Goal: Task Accomplishment & Management: Use online tool/utility

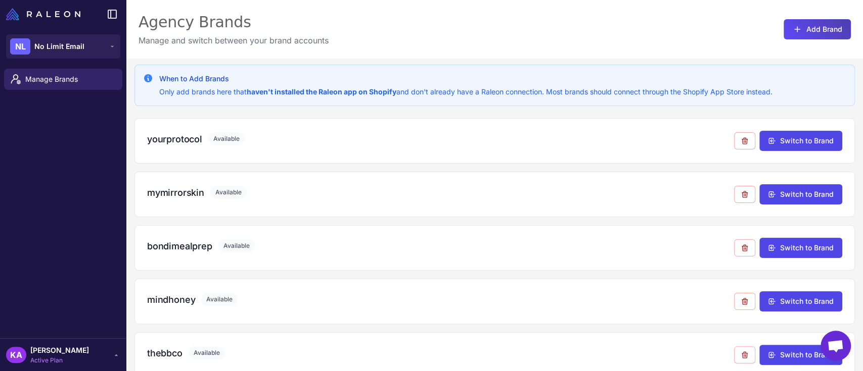
scroll to position [817, 0]
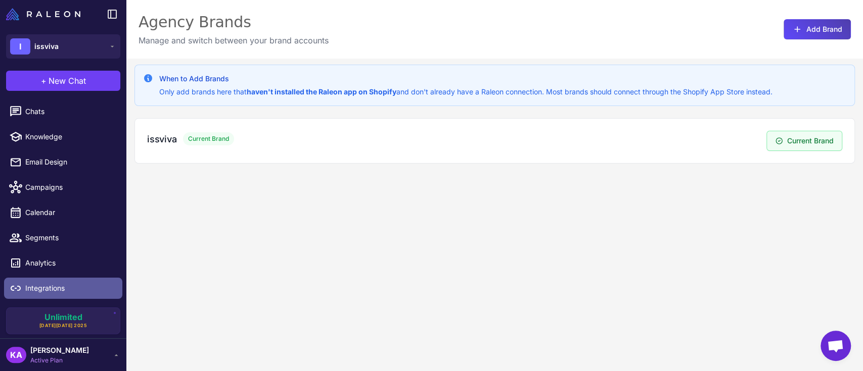
click at [65, 290] on span "Integrations" at bounding box center [69, 288] width 89 height 11
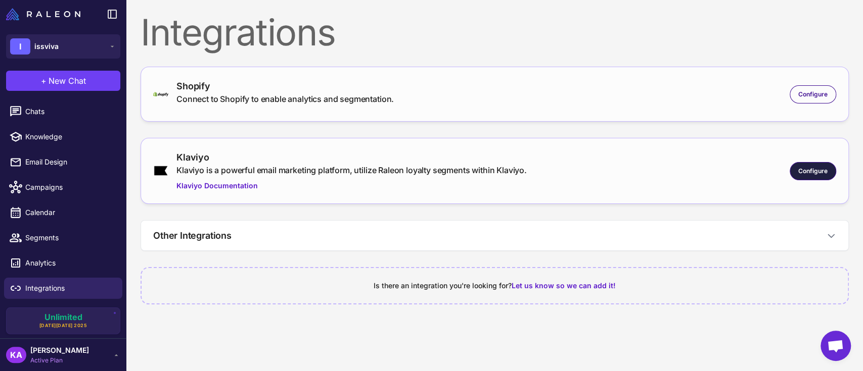
click at [817, 169] on span "Configure" at bounding box center [812, 171] width 29 height 9
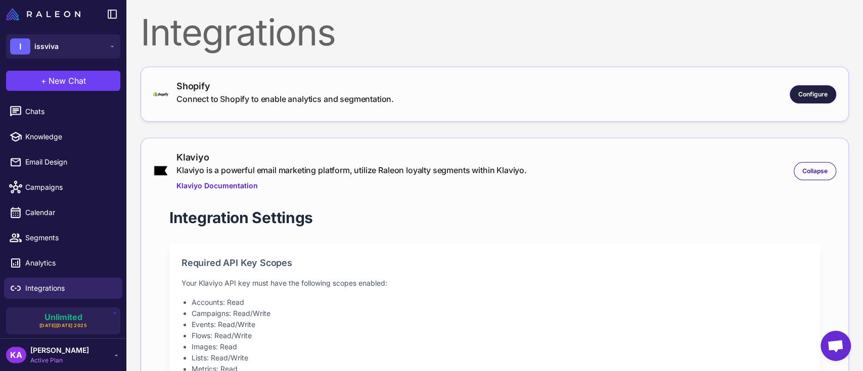
click at [795, 89] on div "Configure" at bounding box center [812, 94] width 46 height 18
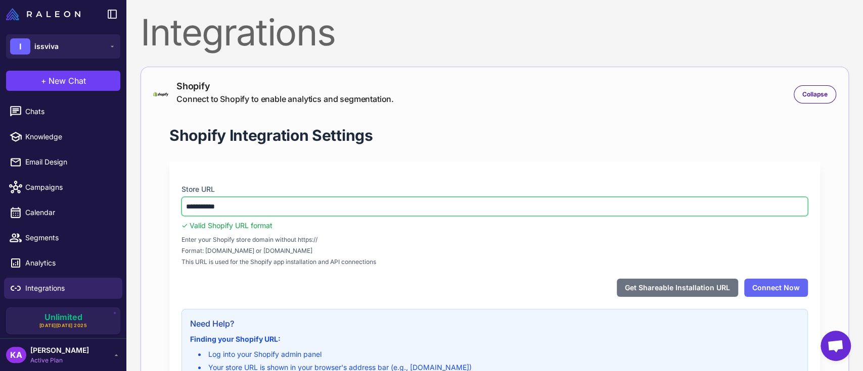
click at [275, 206] on input "**********" at bounding box center [494, 206] width 626 height 19
drag, startPoint x: 275, startPoint y: 206, endPoint x: 147, endPoint y: 190, distance: 129.3
click at [147, 190] on div "**********" at bounding box center [495, 289] width 708 height 444
paste input "**********"
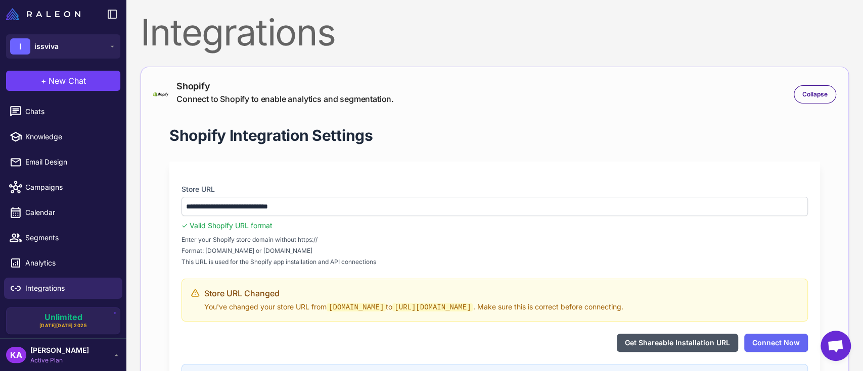
type input "**********"
click at [703, 338] on button "Get Shareable Installation URL" at bounding box center [677, 343] width 121 height 18
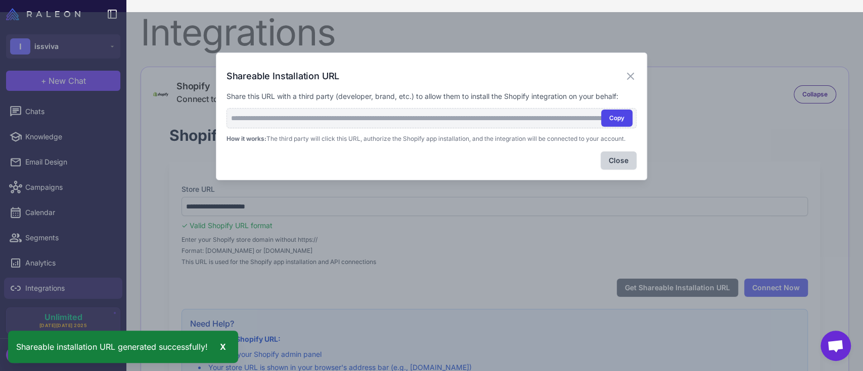
click at [622, 123] on button "Copy" at bounding box center [616, 118] width 31 height 17
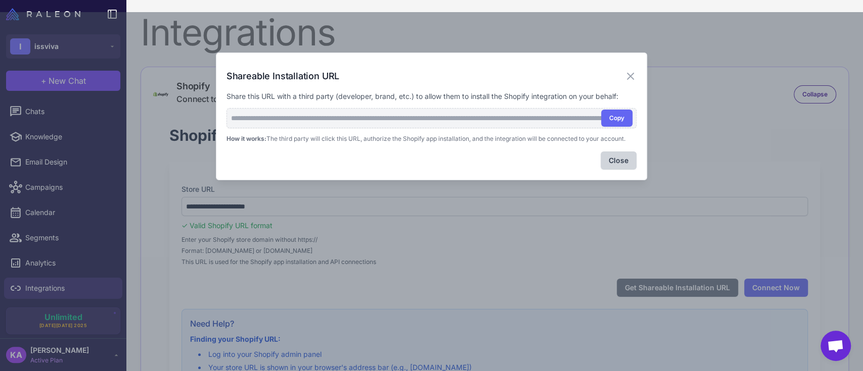
drag, startPoint x: 630, startPoint y: 75, endPoint x: 546, endPoint y: 117, distance: 94.0
click at [629, 75] on icon at bounding box center [630, 76] width 6 height 6
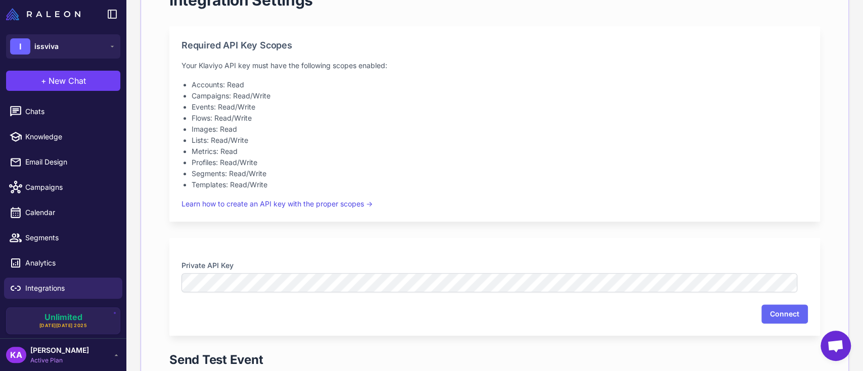
scroll to position [741, 0]
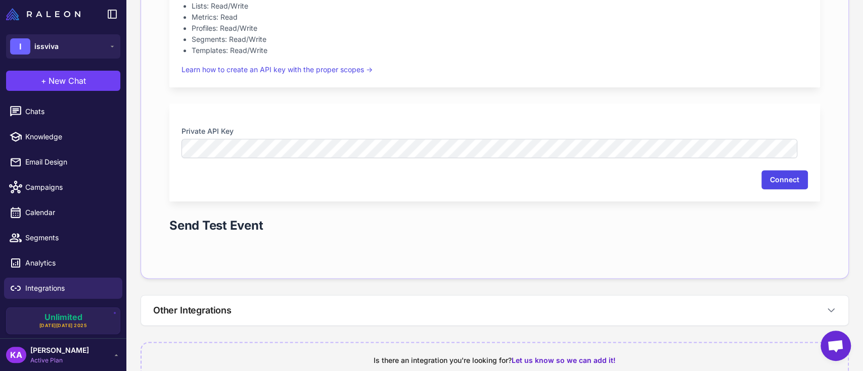
click at [768, 179] on button "Connect" at bounding box center [784, 179] width 46 height 19
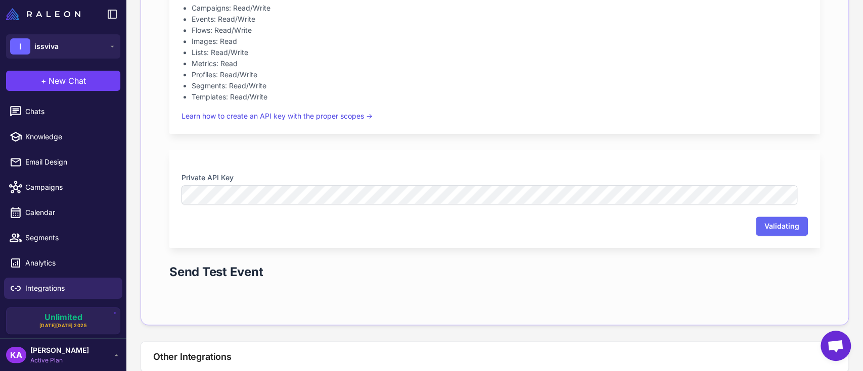
scroll to position [674, 0]
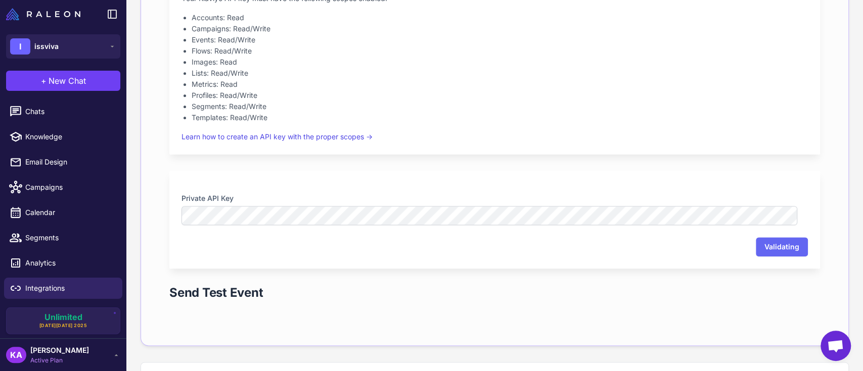
click at [0, 0] on nordpass-portal at bounding box center [0, 0] width 0 height 0
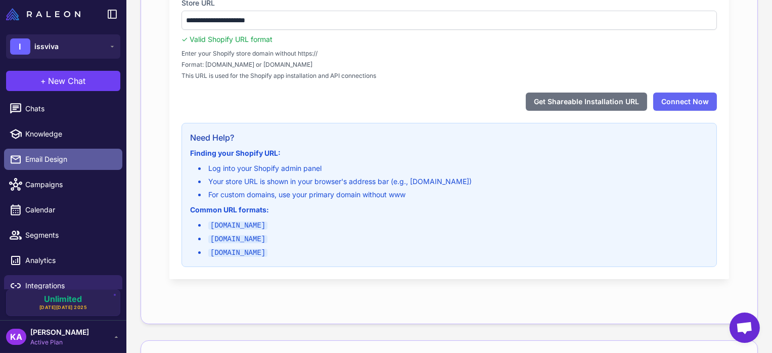
scroll to position [0, 0]
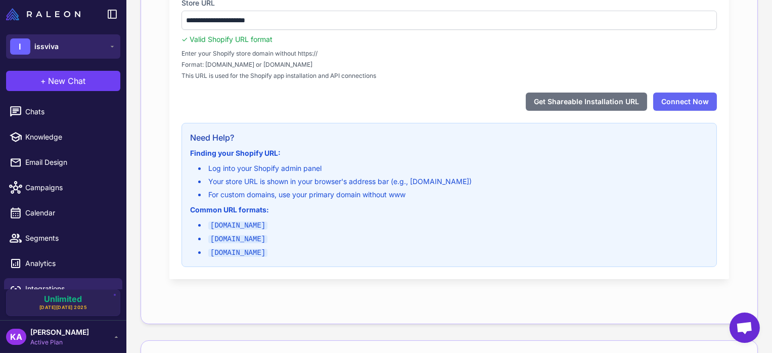
click at [69, 47] on button "I issviva" at bounding box center [63, 46] width 114 height 24
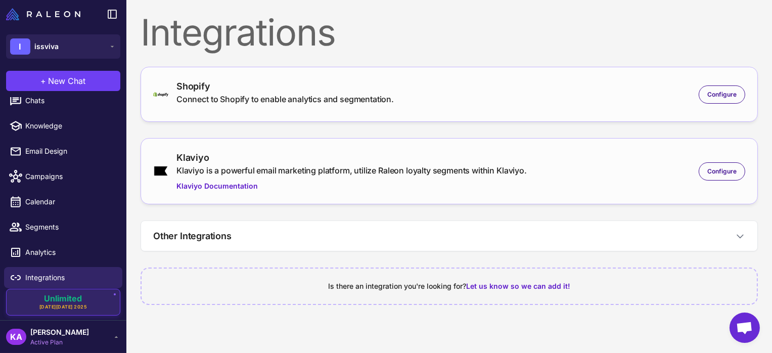
scroll to position [14, 0]
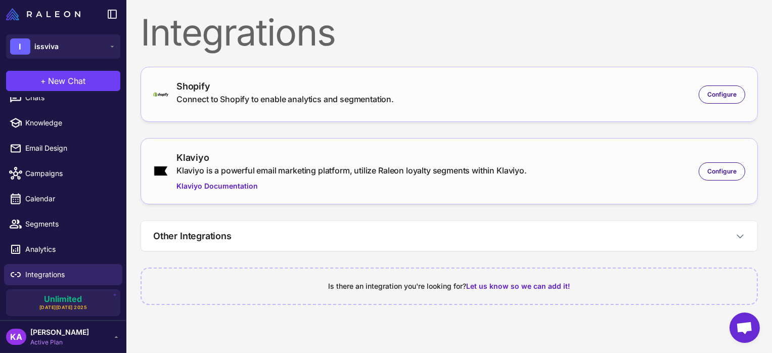
click at [221, 335] on content "Integrations Shopify Connect to Shopify to enable analytics and segmentation. C…" at bounding box center [448, 176] width 645 height 353
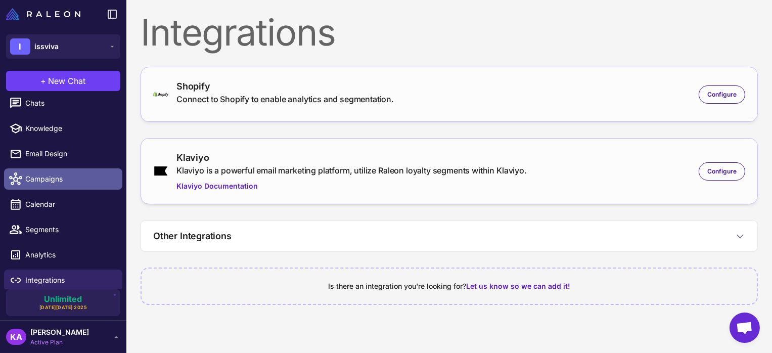
scroll to position [0, 0]
